Goal: Transaction & Acquisition: Subscribe to service/newsletter

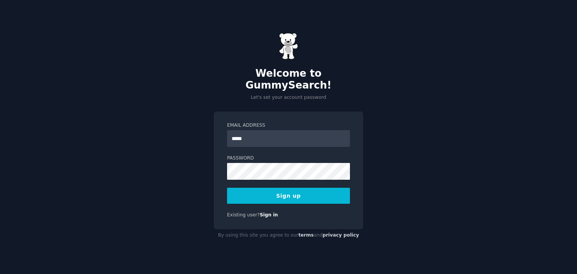
type input "**********"
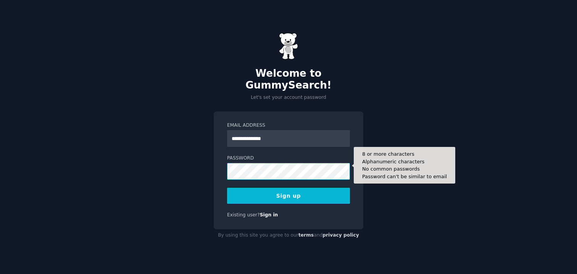
click at [227, 188] on button "Sign up" at bounding box center [288, 196] width 123 height 16
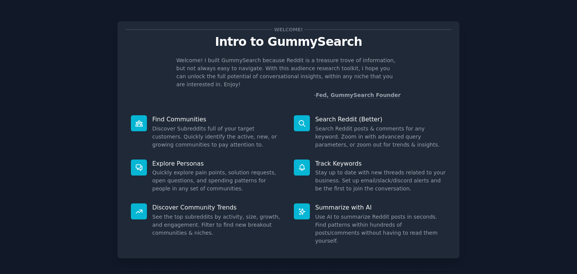
scroll to position [24, 0]
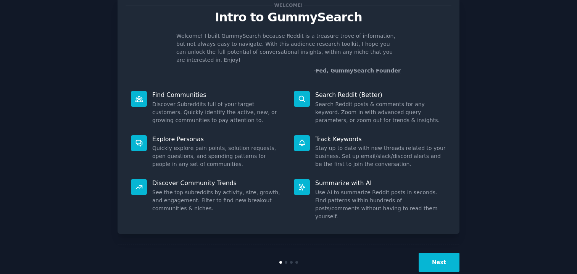
click at [431, 253] on button "Next" at bounding box center [438, 262] width 41 height 19
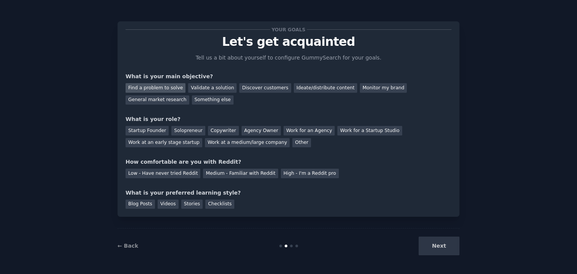
click at [167, 89] on div "Find a problem to solve" at bounding box center [155, 88] width 60 height 10
click at [253, 90] on div "Discover customers" at bounding box center [264, 88] width 51 height 10
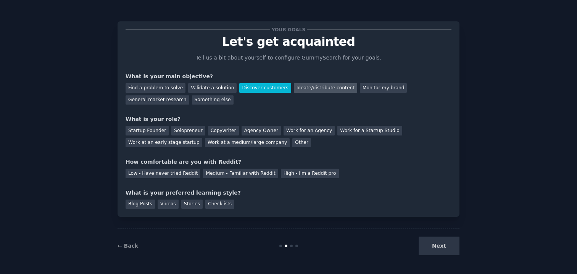
click at [301, 90] on div "Ideate/distribute content" at bounding box center [325, 88] width 63 height 10
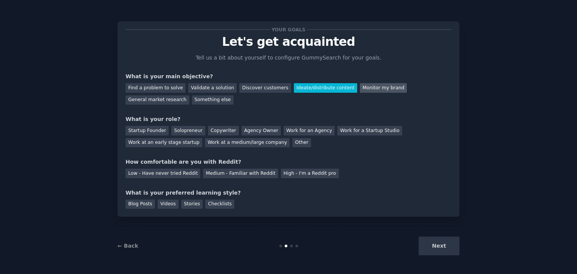
click at [369, 87] on div "Monitor my brand" at bounding box center [383, 88] width 47 height 10
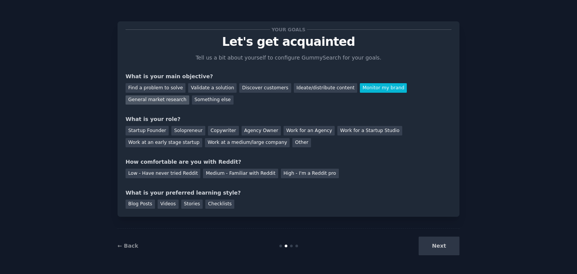
click at [142, 99] on div "General market research" at bounding box center [157, 100] width 64 height 10
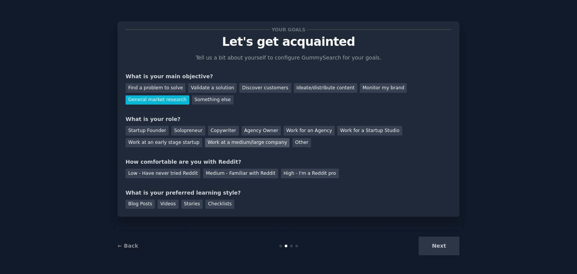
click at [222, 143] on div "Work at a medium/large company" at bounding box center [247, 143] width 85 height 10
click at [212, 171] on div "Medium - Familiar with Reddit" at bounding box center [240, 174] width 75 height 10
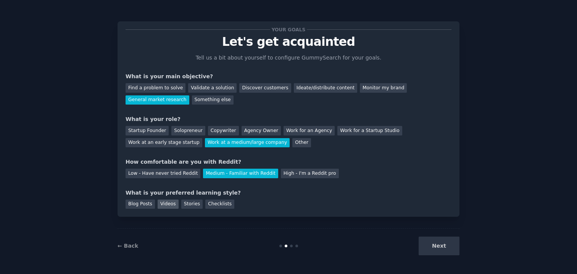
click at [171, 203] on div "Videos" at bounding box center [167, 204] width 21 height 10
click at [190, 205] on div "Stories" at bounding box center [191, 204] width 21 height 10
click at [172, 202] on div "Videos" at bounding box center [167, 204] width 21 height 10
click at [220, 205] on div "Checklists" at bounding box center [219, 204] width 29 height 10
click at [443, 242] on button "Next" at bounding box center [438, 245] width 41 height 19
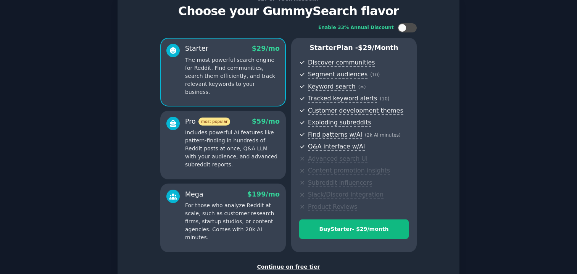
scroll to position [30, 0]
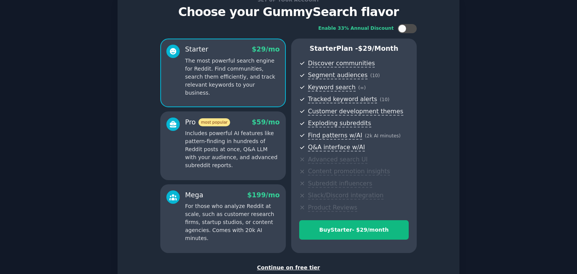
click at [263, 165] on p "Includes powerful AI features like pattern-finding in hundreds of Reddit posts …" at bounding box center [232, 149] width 95 height 40
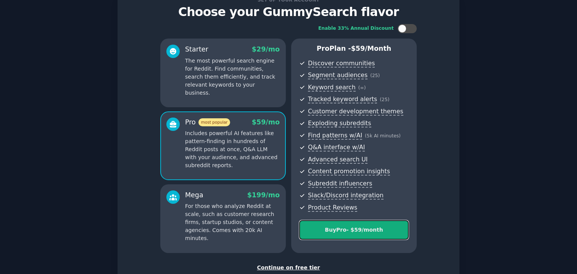
click at [344, 230] on div "Buy Pro - $ 59 /month" at bounding box center [353, 230] width 109 height 8
